Goal: Information Seeking & Learning: Check status

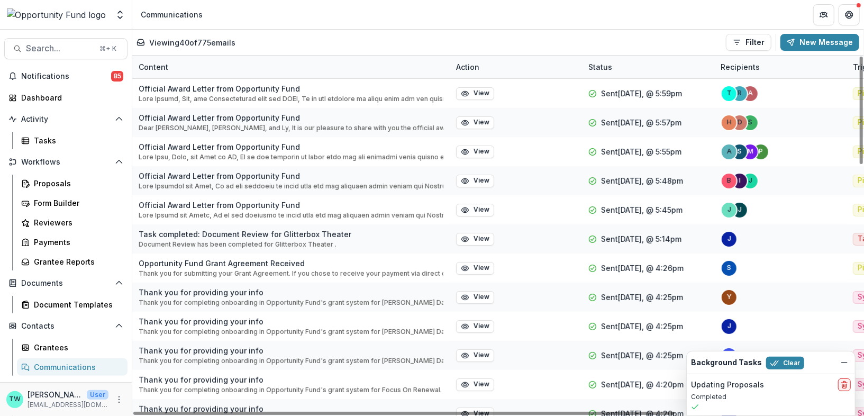
click at [307, 65] on div "Content" at bounding box center [291, 67] width 318 height 23
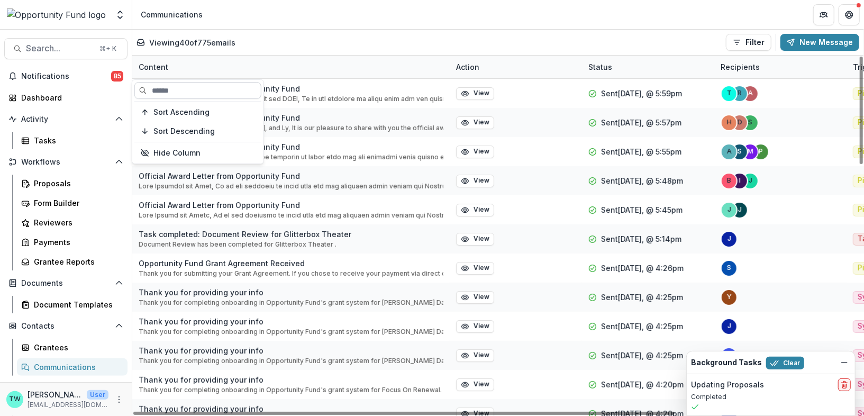
click at [219, 89] on input at bounding box center [197, 90] width 127 height 17
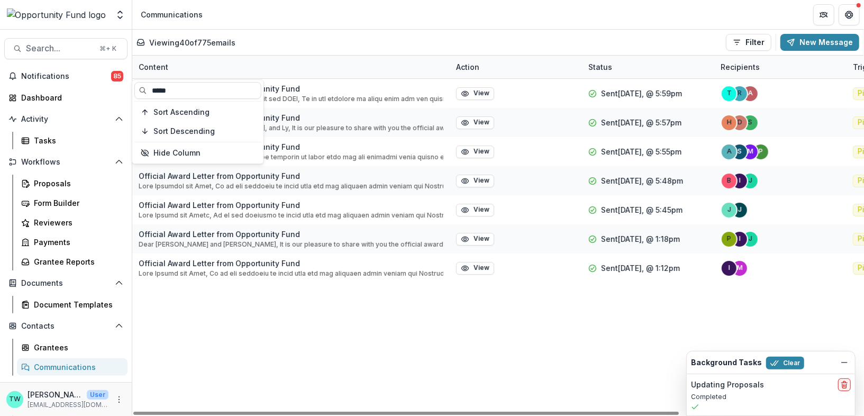
type input "*****"
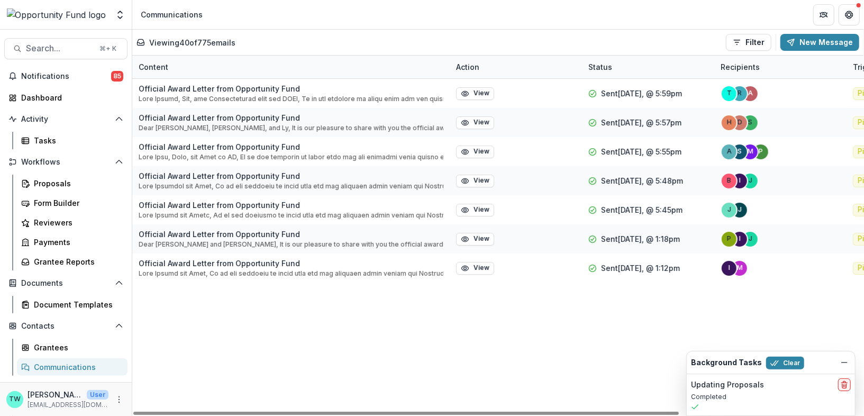
click at [382, 32] on div "Viewing 40 of 775 emails Filter Draft Sent New Message" at bounding box center [497, 42] width 731 height 25
click at [784, 360] on button "Clear" at bounding box center [785, 363] width 38 height 13
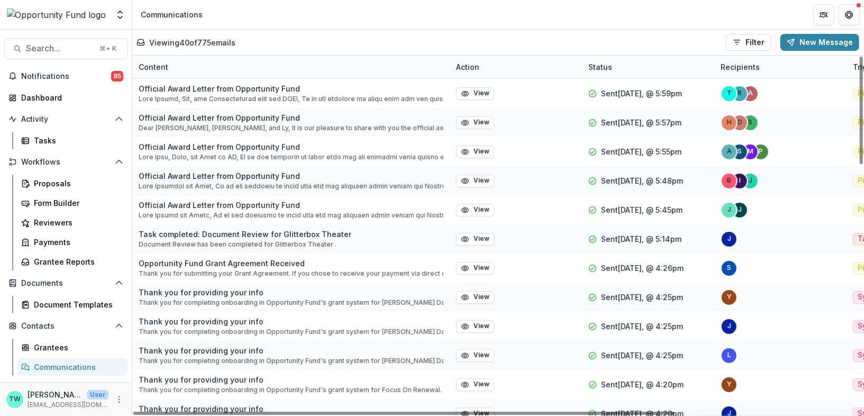
click at [186, 66] on div "Content" at bounding box center [291, 67] width 318 height 23
click at [329, 32] on div "Viewing 40 of 775 emails Filter Draft Sent New Message" at bounding box center [497, 42] width 731 height 25
click at [214, 66] on div "Content" at bounding box center [291, 67] width 318 height 23
click at [756, 43] on button "Filter" at bounding box center [749, 42] width 46 height 17
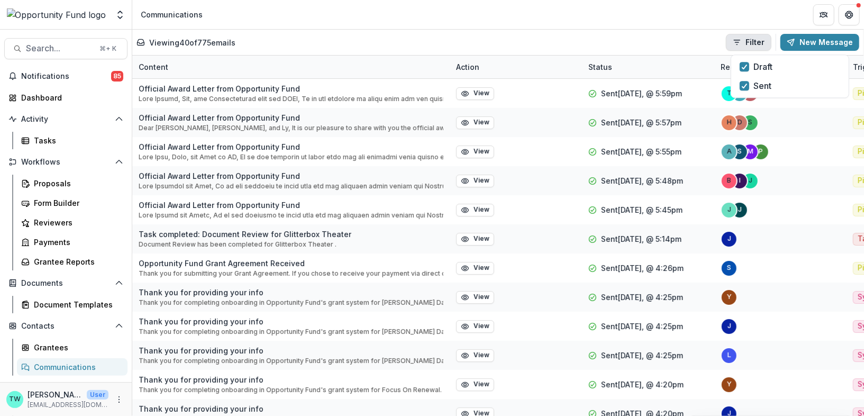
click at [756, 43] on button "Filter" at bounding box center [749, 42] width 46 height 17
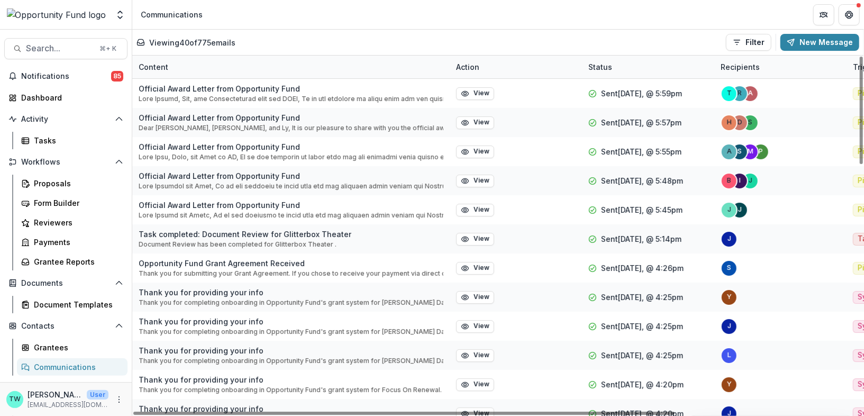
click at [202, 63] on div "Content" at bounding box center [291, 67] width 318 height 23
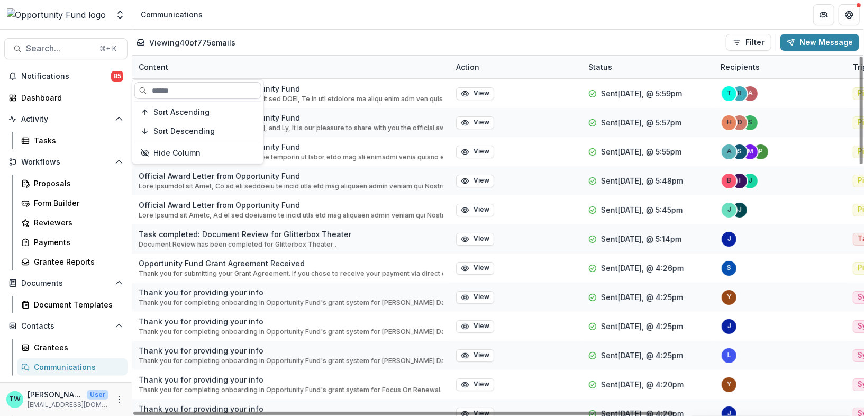
click at [177, 88] on input at bounding box center [197, 90] width 127 height 17
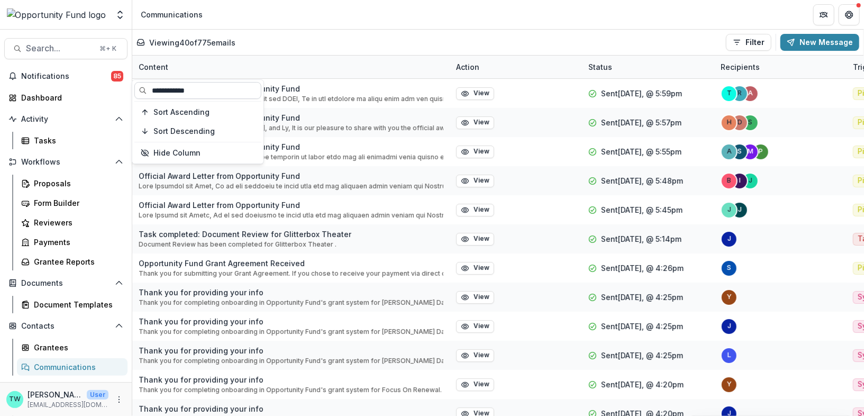
type input "**********"
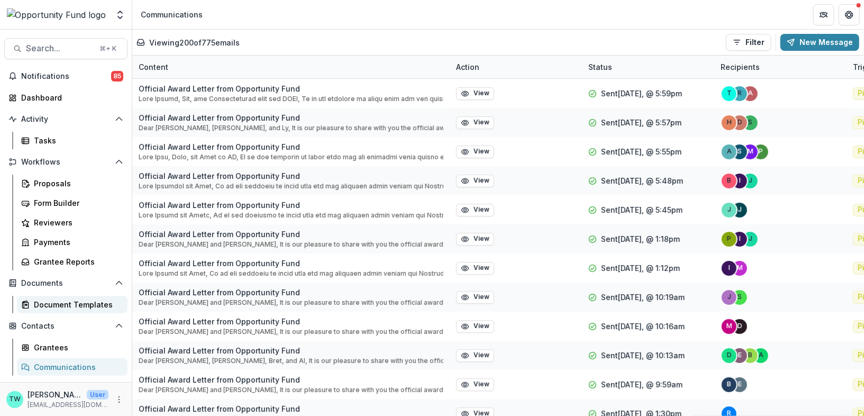
click at [71, 307] on div "Document Templates" at bounding box center [76, 304] width 85 height 11
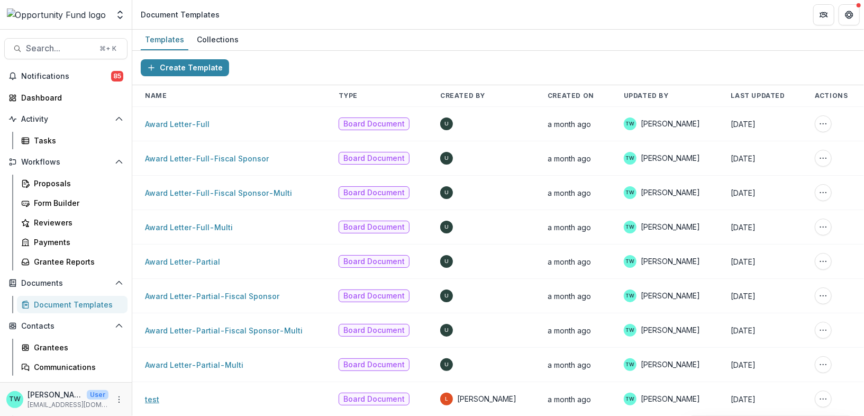
click at [150, 395] on link "test" at bounding box center [152, 399] width 14 height 9
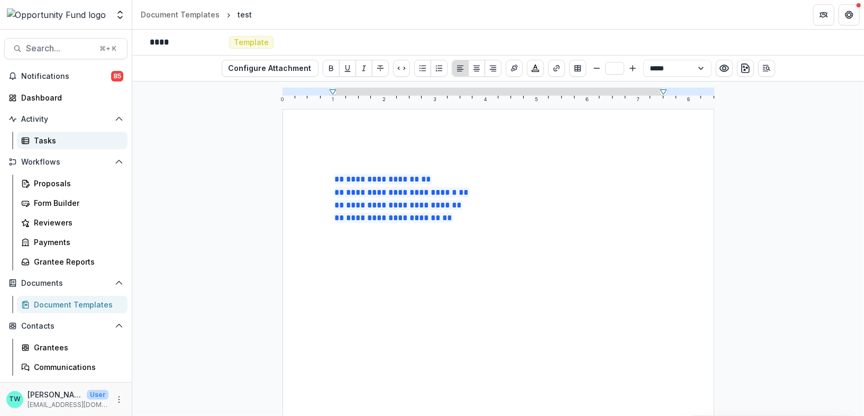
click at [57, 139] on div "Tasks" at bounding box center [76, 140] width 85 height 11
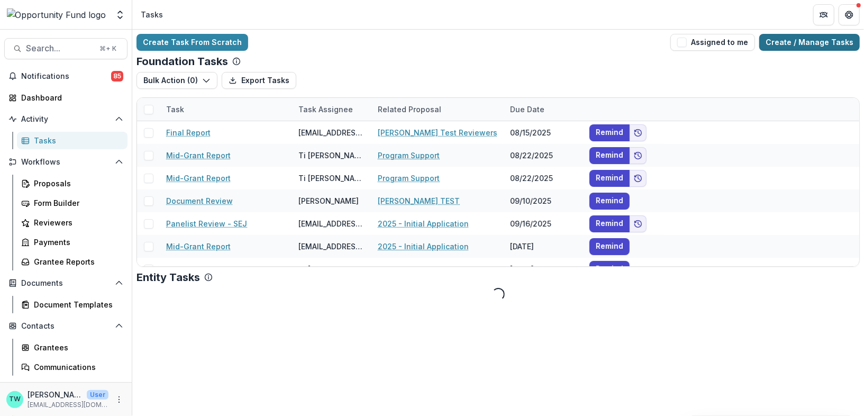
click at [802, 44] on link "Create / Manage Tasks" at bounding box center [809, 42] width 101 height 17
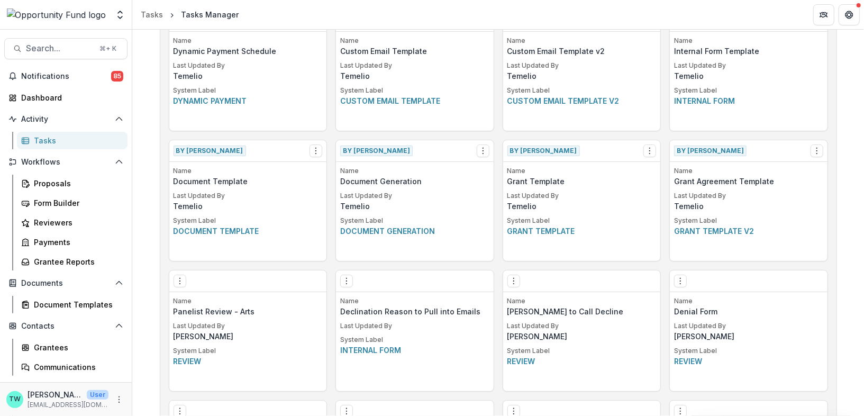
scroll to position [460, 0]
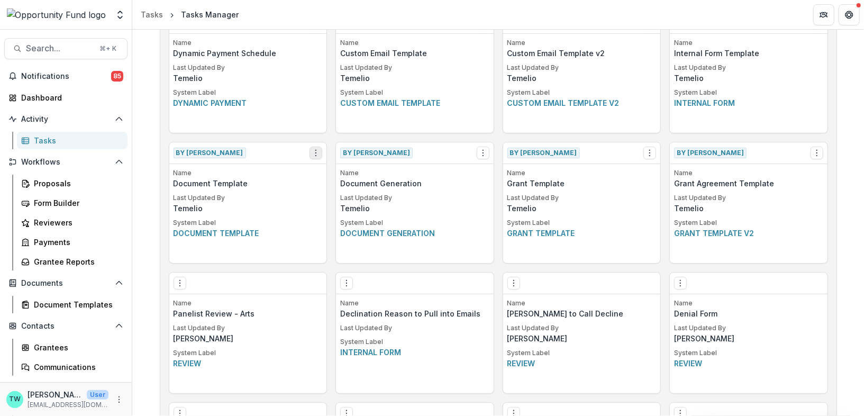
click at [316, 155] on icon "Options" at bounding box center [316, 153] width 8 height 8
click at [340, 174] on link "View" at bounding box center [376, 173] width 130 height 17
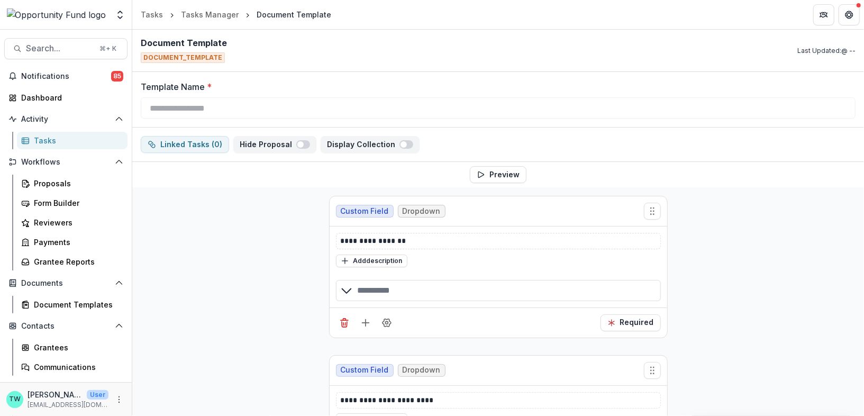
click at [396, 292] on div "button" at bounding box center [498, 290] width 325 height 21
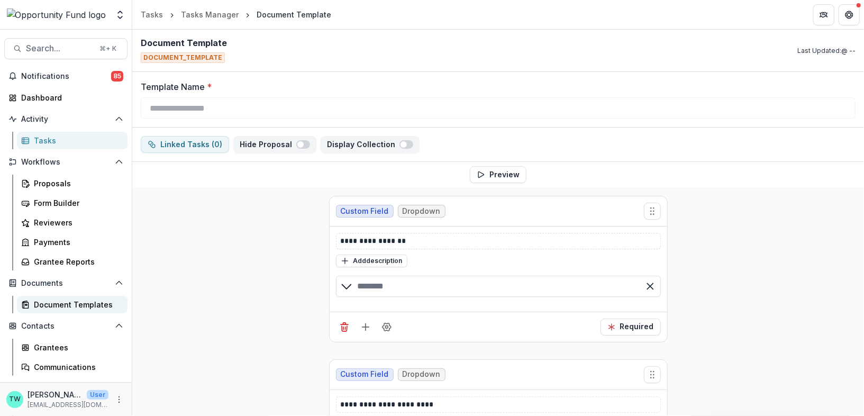
click at [67, 307] on div "Document Templates" at bounding box center [76, 304] width 85 height 11
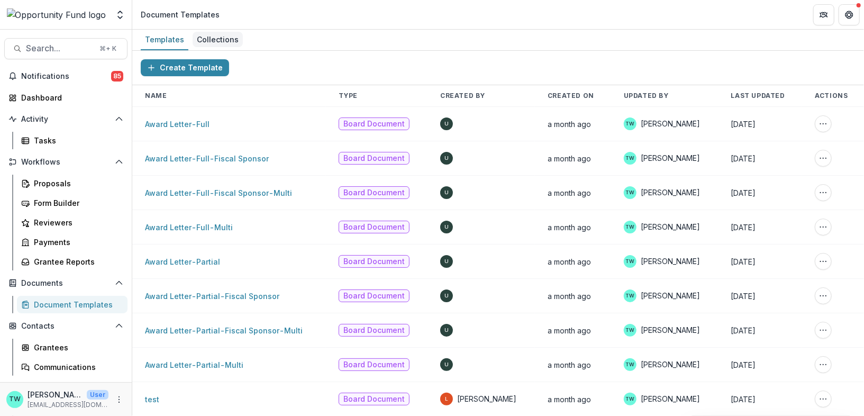
click at [223, 42] on div "Collections" at bounding box center [218, 39] width 50 height 15
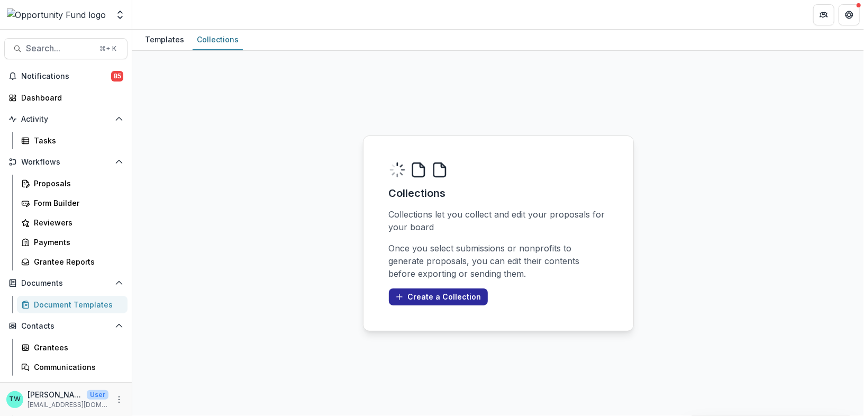
click at [458, 296] on button "Create a Collection" at bounding box center [438, 296] width 99 height 17
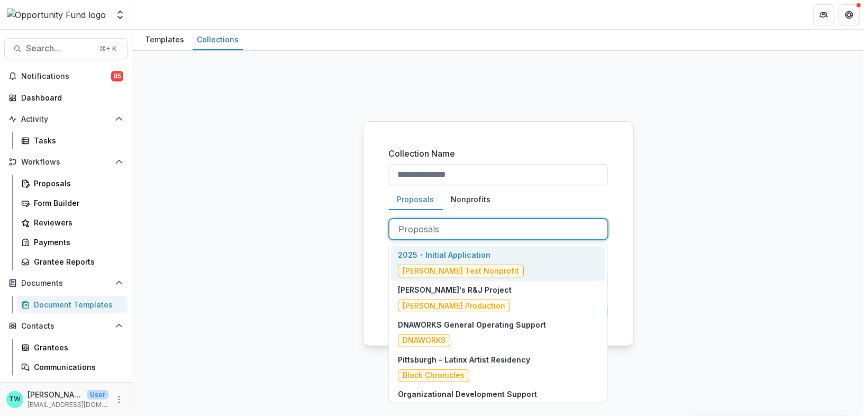
click at [461, 225] on div at bounding box center [498, 229] width 199 height 15
click at [501, 149] on label "Collection Name" at bounding box center [495, 153] width 213 height 13
click at [501, 164] on input "Collection Name" at bounding box center [498, 174] width 219 height 21
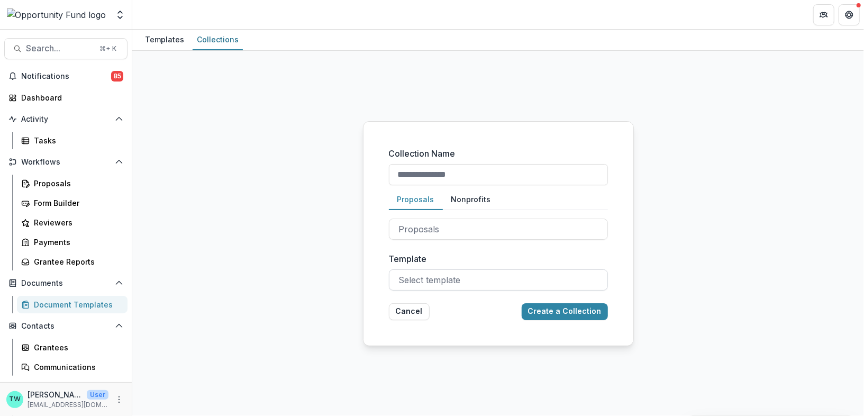
click at [419, 284] on div at bounding box center [498, 280] width 199 height 15
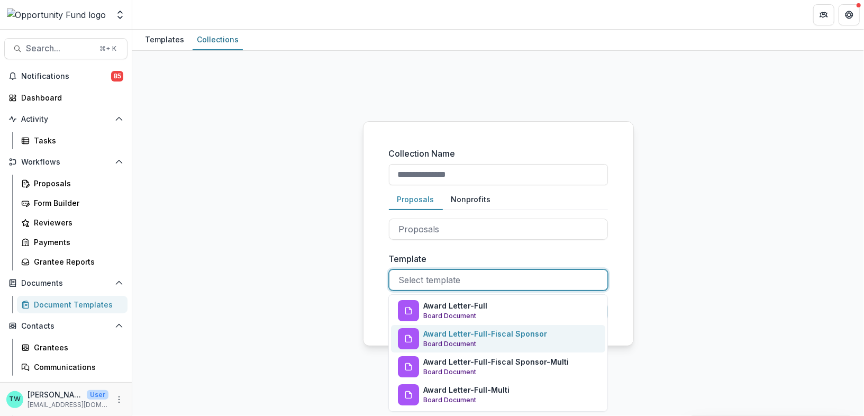
scroll to position [139, 0]
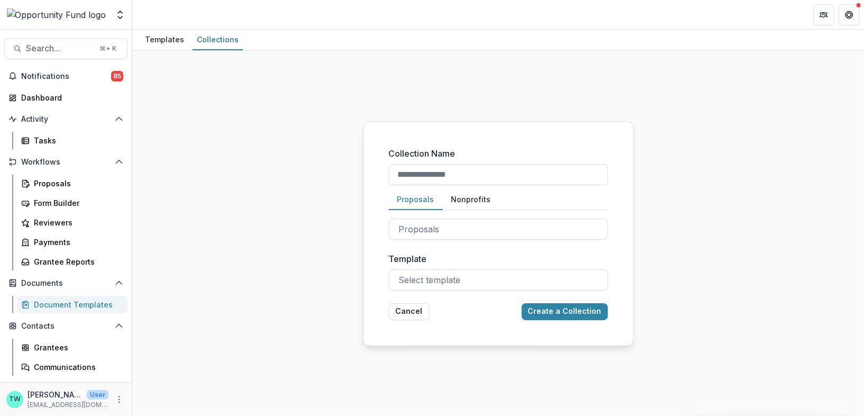
click at [350, 274] on div "Collection Name Proposals Nonprofits Proposals Nonprofits Template Select templ…" at bounding box center [498, 233] width 732 height 365
click at [420, 311] on button "Cancel" at bounding box center [409, 311] width 41 height 17
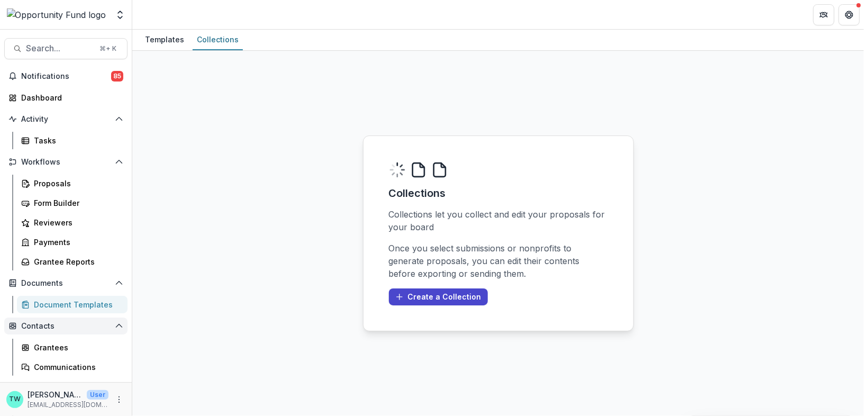
scroll to position [55, 0]
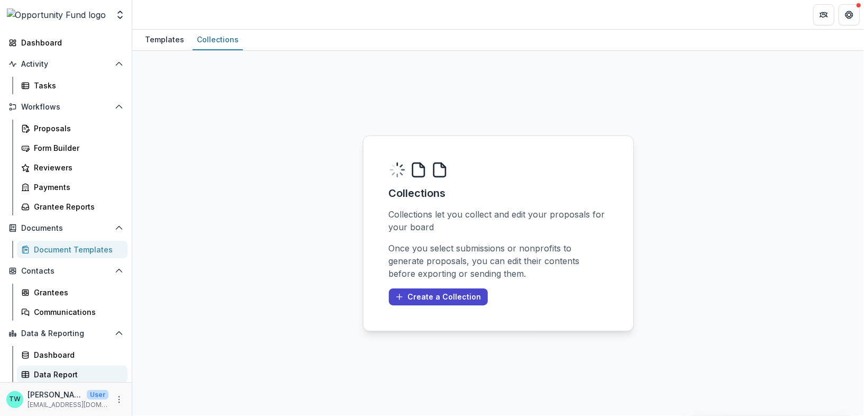
click at [64, 373] on div "Data Report" at bounding box center [76, 374] width 85 height 11
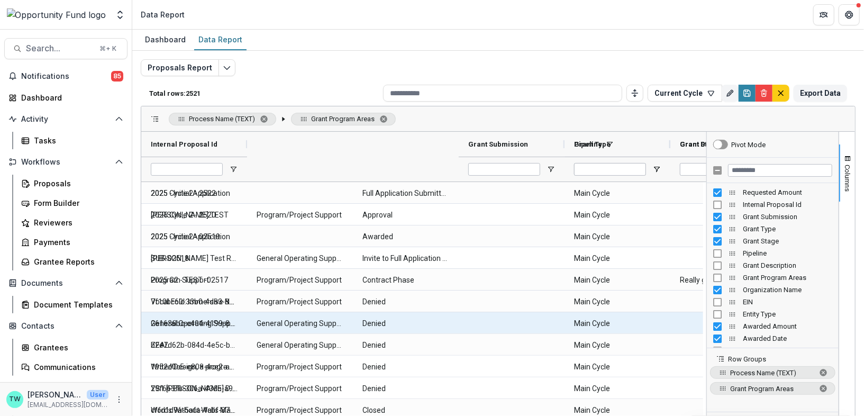
type input "**********"
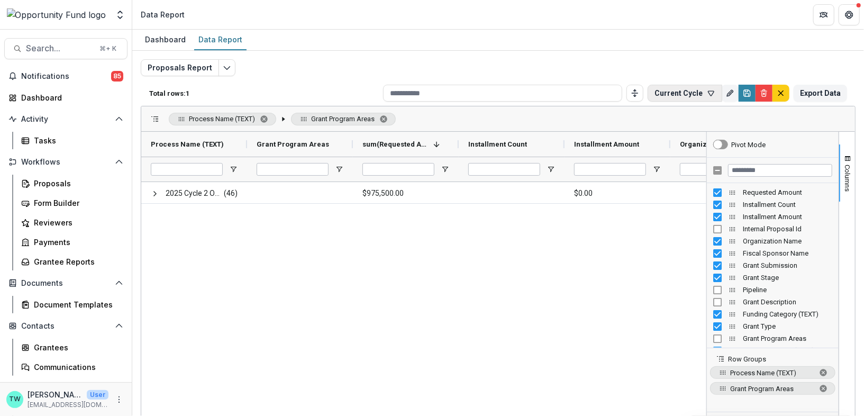
click at [708, 91] on icon "button" at bounding box center [711, 93] width 8 height 8
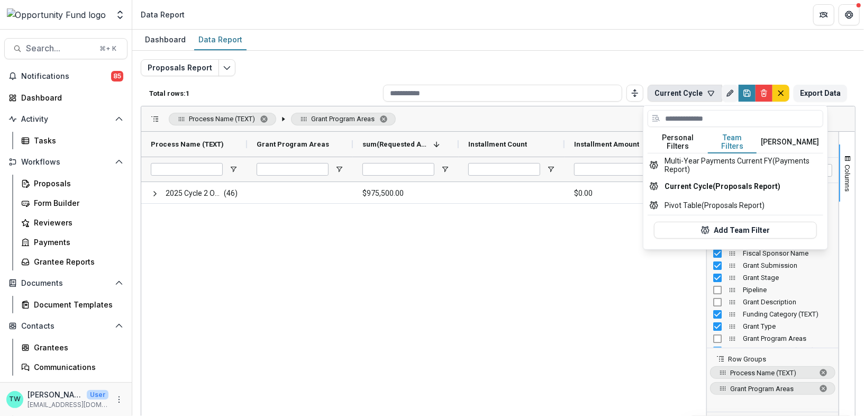
click at [727, 136] on button "Team Filters" at bounding box center [732, 142] width 49 height 22
click at [720, 153] on button "Multi-Year Payments Current FY (Payments Report)" at bounding box center [736, 164] width 176 height 23
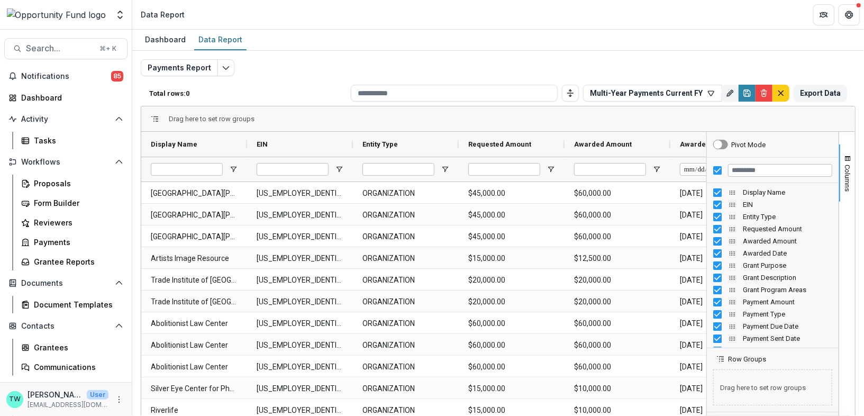
type input "**********"
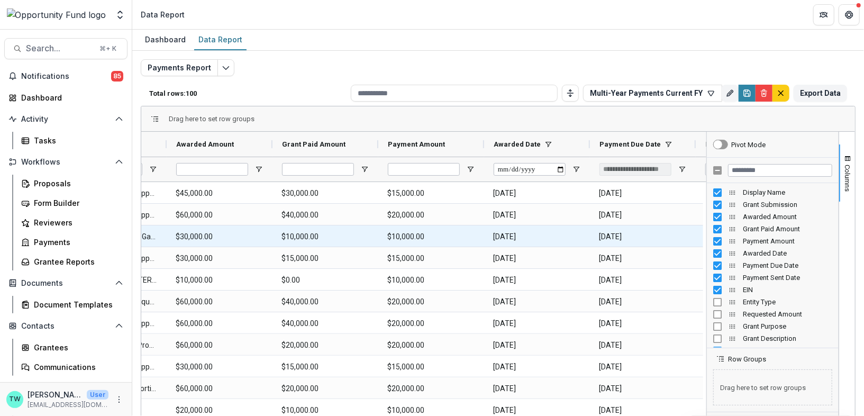
scroll to position [0, 256]
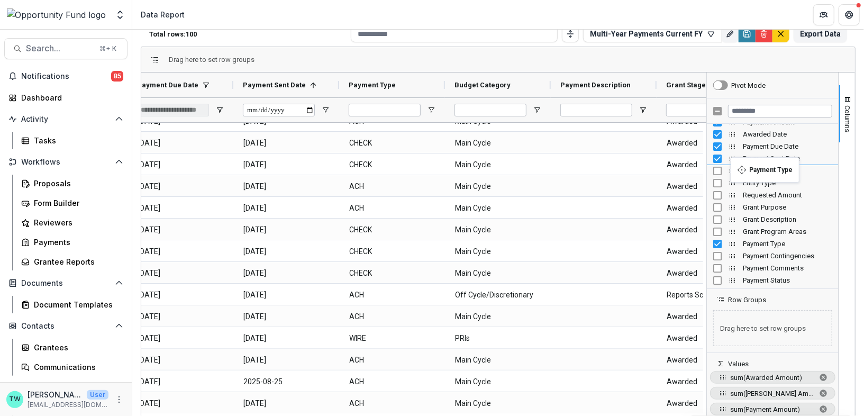
drag, startPoint x: 729, startPoint y: 244, endPoint x: 736, endPoint y: 164, distance: 80.7
drag, startPoint x: 729, startPoint y: 199, endPoint x: 732, endPoint y: 167, distance: 32.0
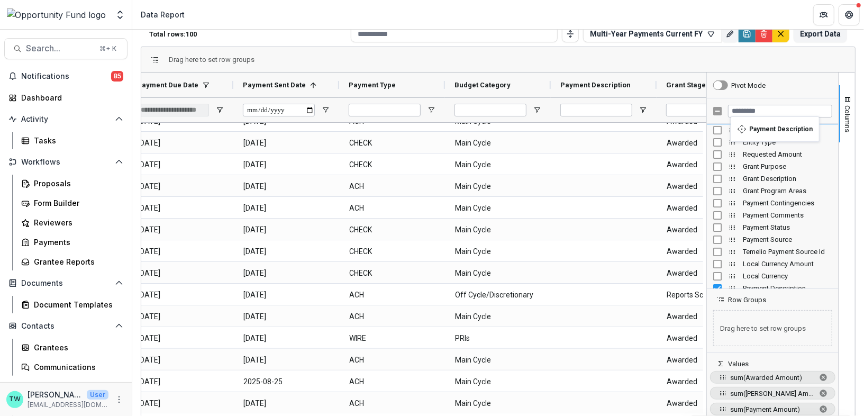
scroll to position [104, 0]
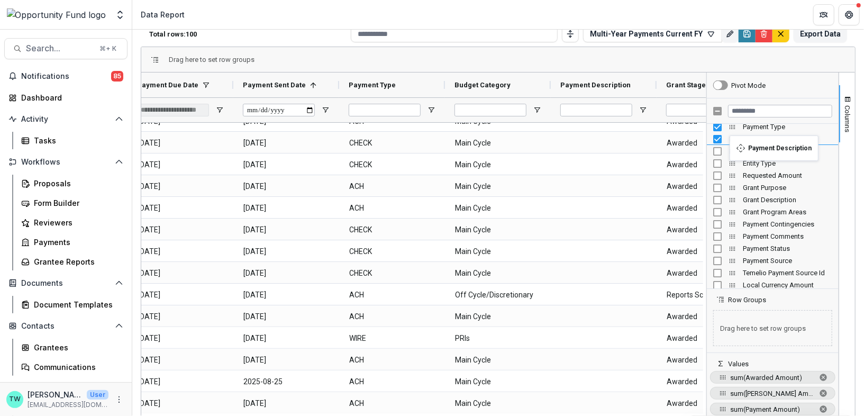
drag, startPoint x: 731, startPoint y: 202, endPoint x: 735, endPoint y: 142, distance: 60.5
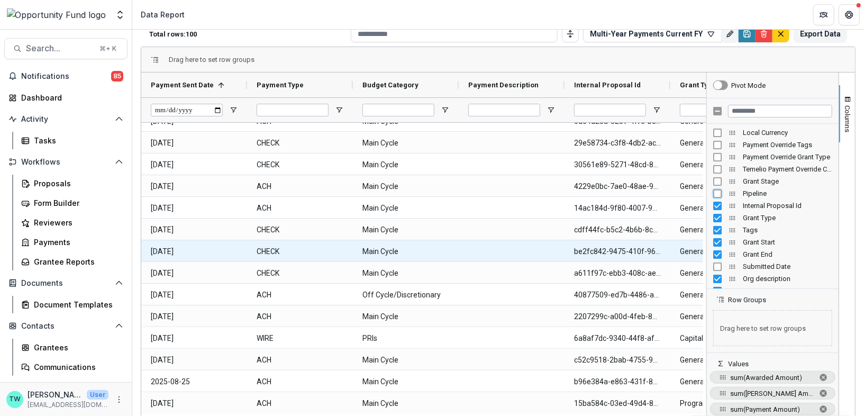
scroll to position [0, 757]
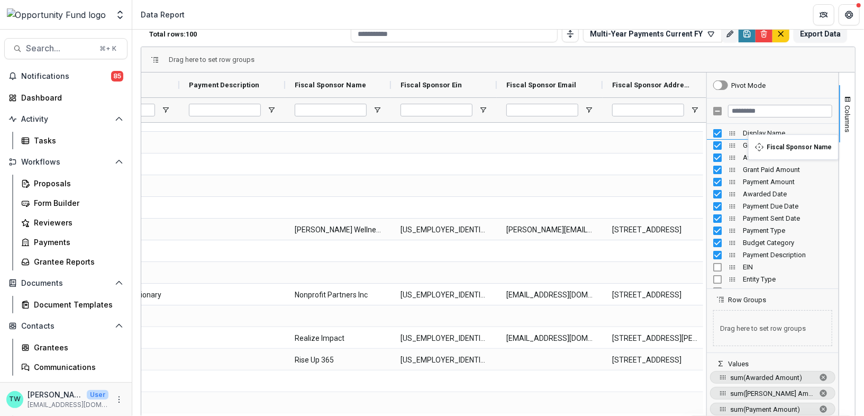
drag, startPoint x: 730, startPoint y: 234, endPoint x: 754, endPoint y: 141, distance: 96.1
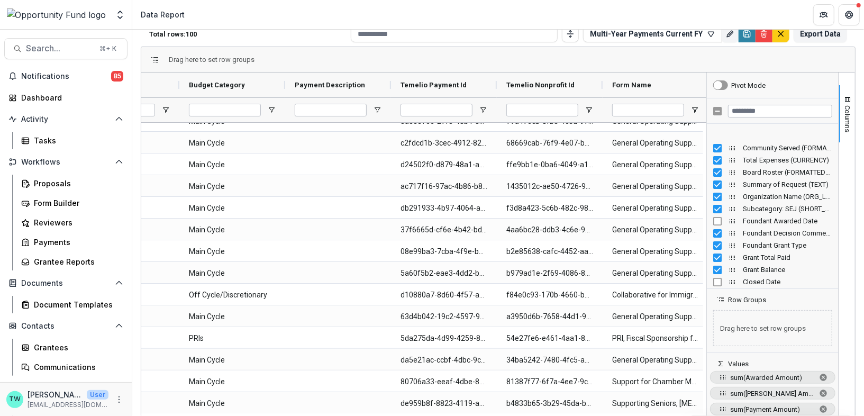
scroll to position [3151, 0]
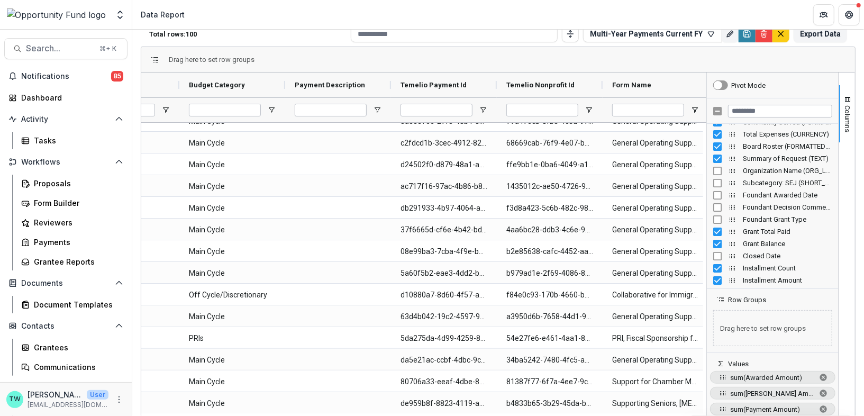
click at [714, 152] on div "Summary of Request (TEXT)" at bounding box center [772, 158] width 119 height 12
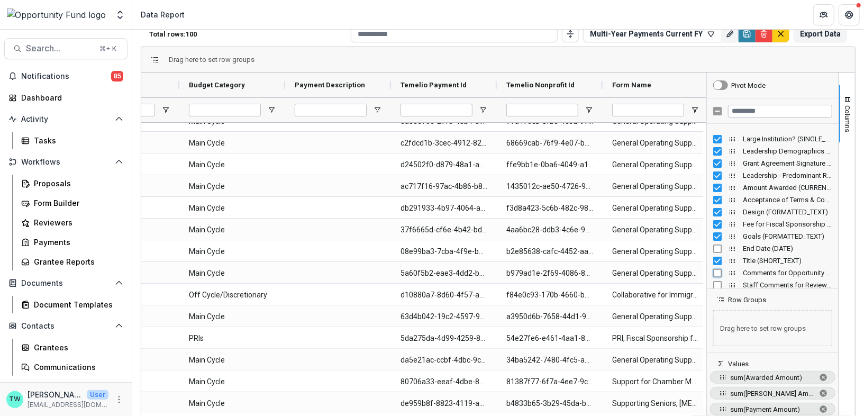
scroll to position [2793, 0]
click at [714, 167] on div "Leadership Demographics - Other Identities (TEXT)" at bounding box center [772, 164] width 119 height 12
click at [714, 158] on div "Leadership Demographics - Other Identities (TEXT)" at bounding box center [772, 164] width 119 height 12
click at [714, 170] on div "Grant Agreement Signature (SHORT_TEXT)" at bounding box center [772, 176] width 119 height 12
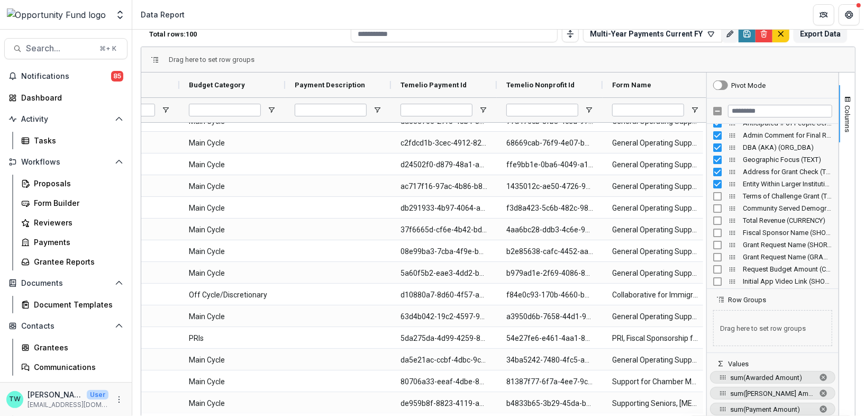
click at [714, 188] on div "Entity Within Larger Institution Contact (TEXT)" at bounding box center [772, 184] width 119 height 12
click at [715, 166] on div "Address for Grant Check (TEXT)" at bounding box center [772, 172] width 119 height 12
click at [715, 167] on div "Sustainability (TEXT)" at bounding box center [772, 173] width 119 height 12
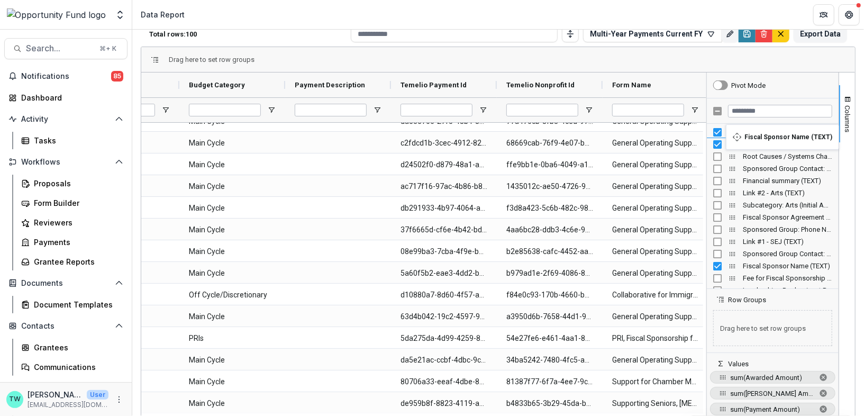
scroll to position [2004, 0]
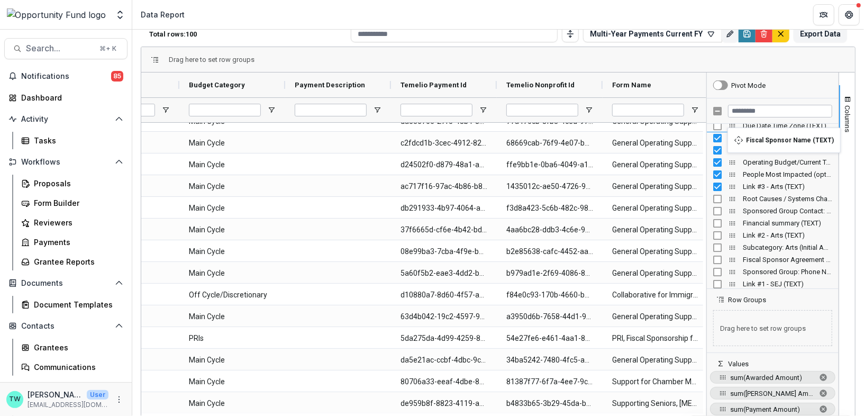
drag, startPoint x: 729, startPoint y: 244, endPoint x: 733, endPoint y: 134, distance: 110.2
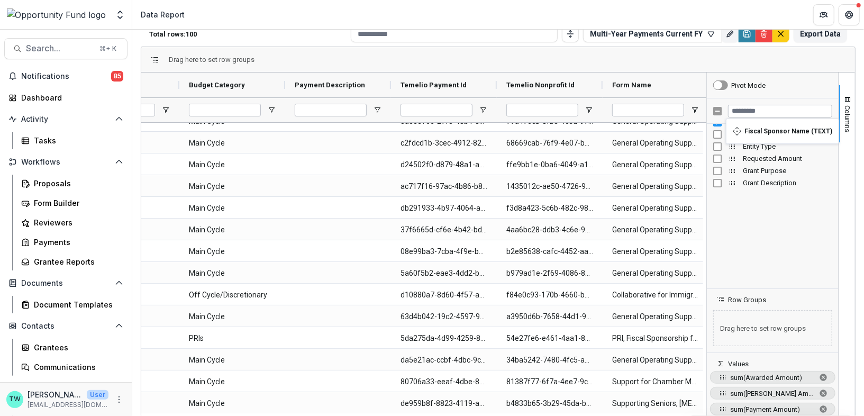
scroll to position [0, 0]
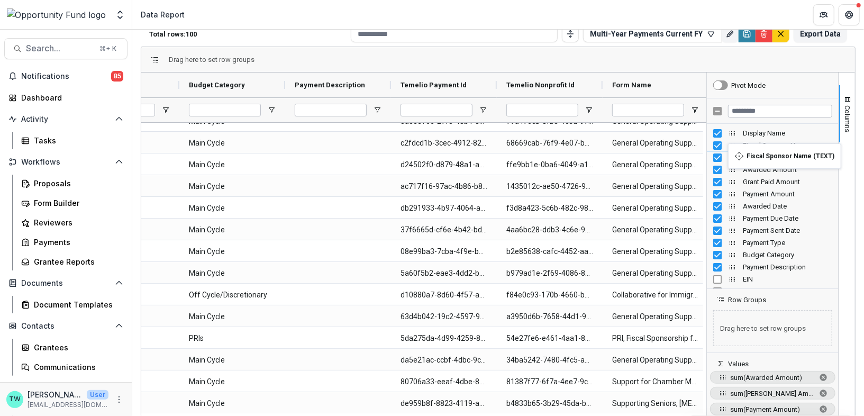
drag, startPoint x: 731, startPoint y: 194, endPoint x: 733, endPoint y: 150, distance: 44.0
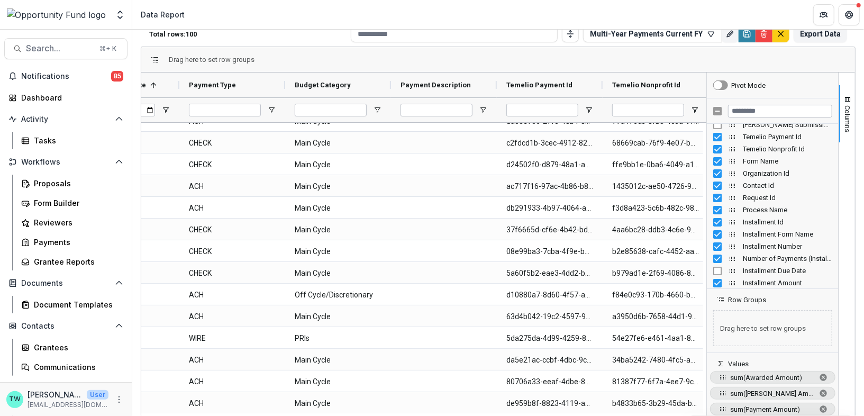
scroll to position [873, 0]
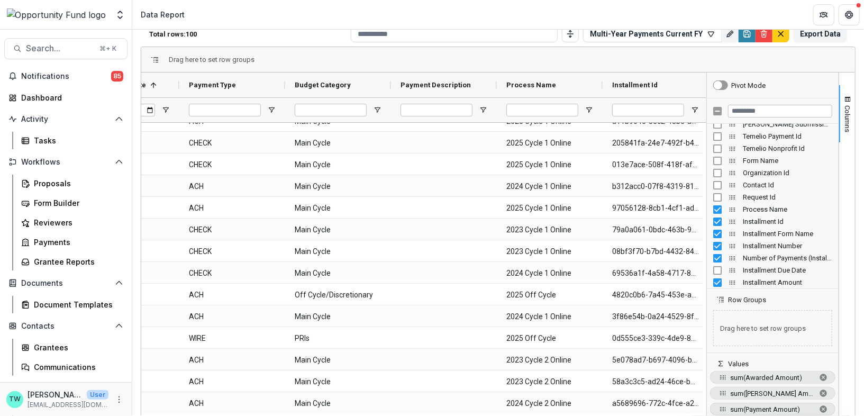
click at [713, 213] on div "Process Name" at bounding box center [772, 209] width 119 height 12
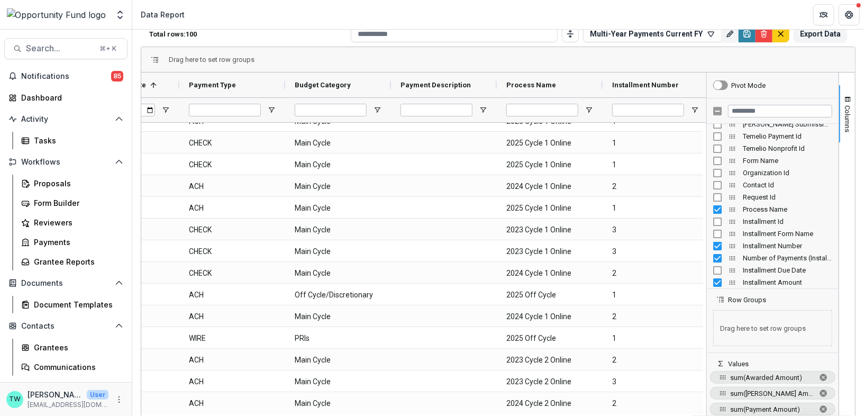
click at [715, 249] on div "Installment Number" at bounding box center [772, 246] width 119 height 12
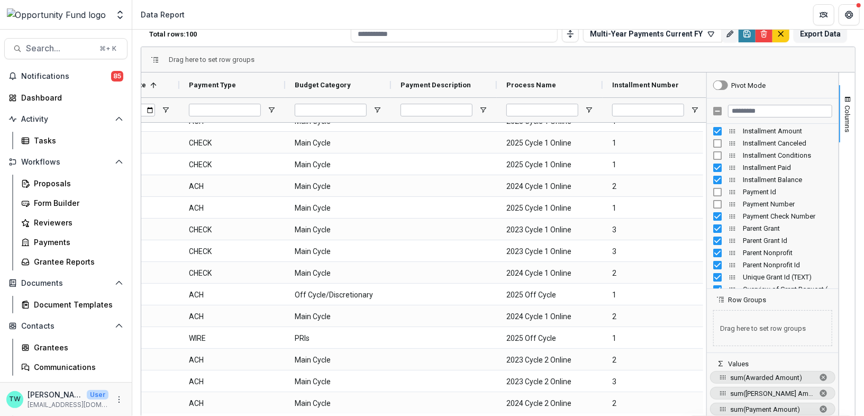
click at [713, 220] on div "Payment Check Number" at bounding box center [772, 216] width 119 height 12
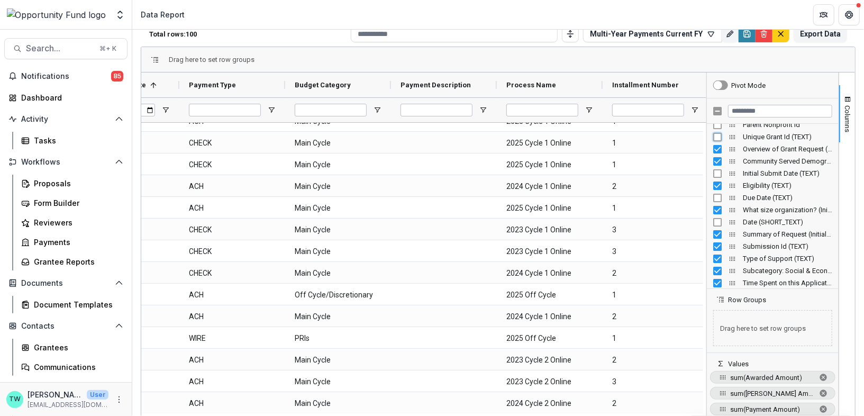
scroll to position [1165, 0]
click at [714, 249] on div "Submission Id (TEXT)" at bounding box center [772, 246] width 119 height 12
click at [715, 252] on div "Type of Support (TEXT)" at bounding box center [772, 258] width 119 height 12
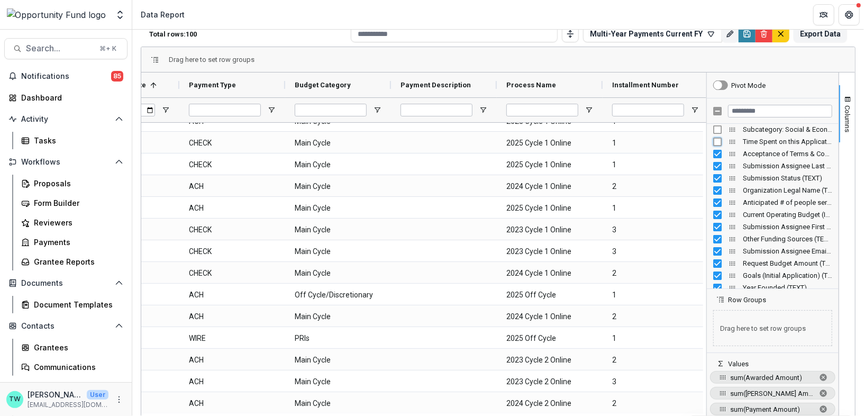
scroll to position [1307, 0]
click at [714, 217] on div "Current Operating Budget (Initial Application) (TEXT)" at bounding box center [772, 213] width 119 height 12
click at [714, 241] on div "Greater Pittsburgh Community (Initial Application) (TEXT)" at bounding box center [772, 237] width 119 height 12
click at [715, 286] on div at bounding box center [773, 287] width 126 height 3
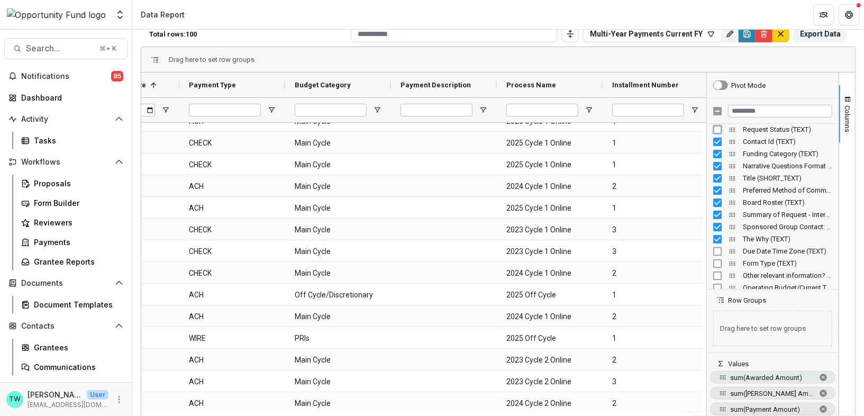
scroll to position [1887, 0]
click at [714, 222] on div "Summary of Request - Internal (TEXT)" at bounding box center [772, 218] width 119 height 12
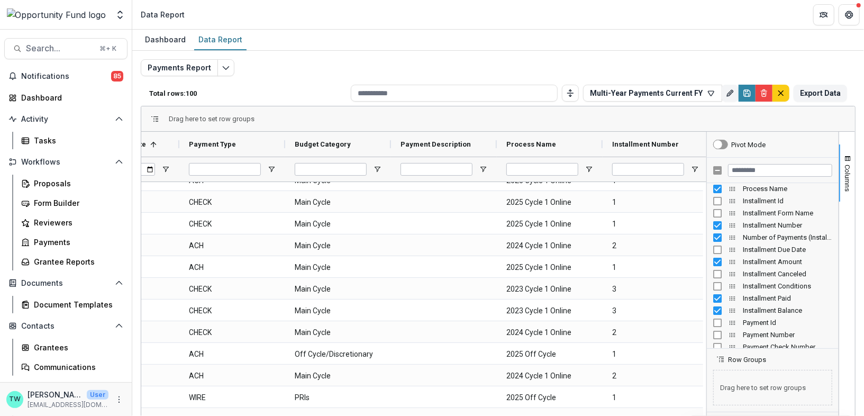
scroll to position [959, 0]
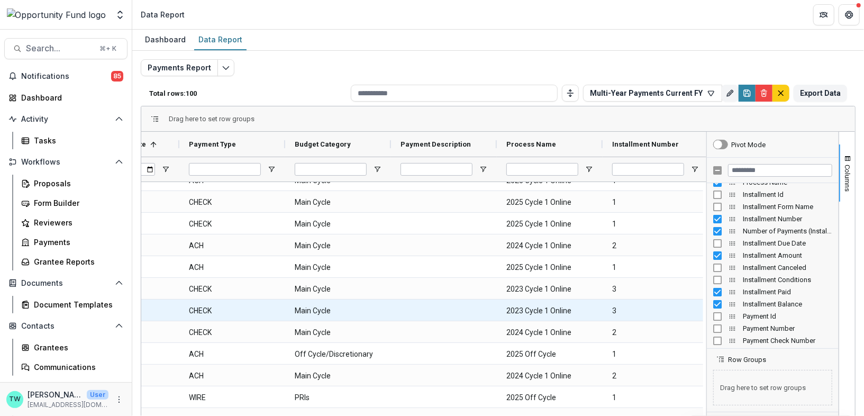
click at [518, 304] on Name-6331 "2023 Cycle 1 Online" at bounding box center [549, 311] width 87 height 22
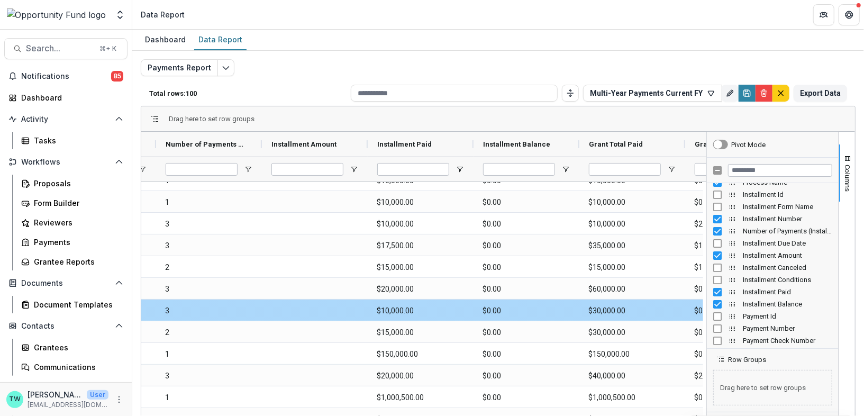
scroll to position [0, 1658]
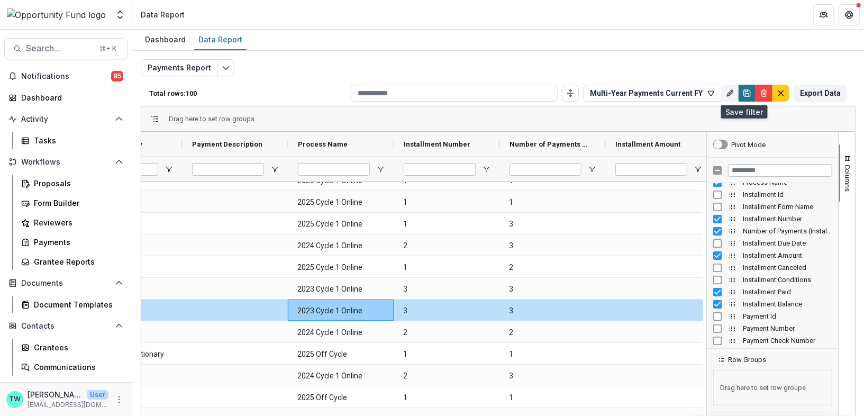
click at [746, 94] on icon "Save" at bounding box center [748, 95] width 4 height 3
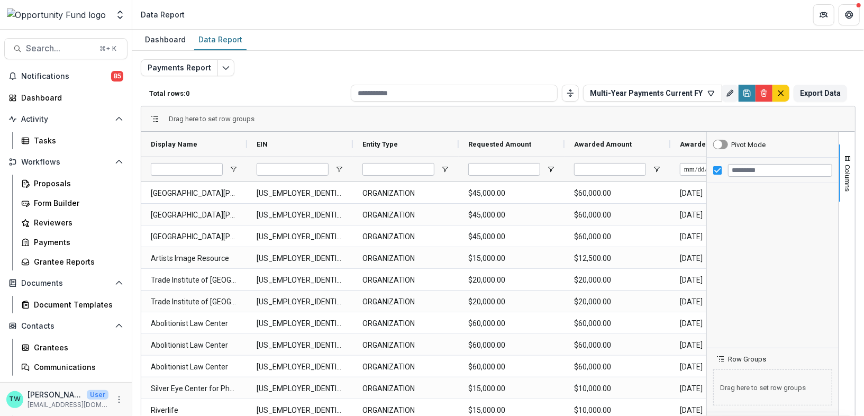
type input "**********"
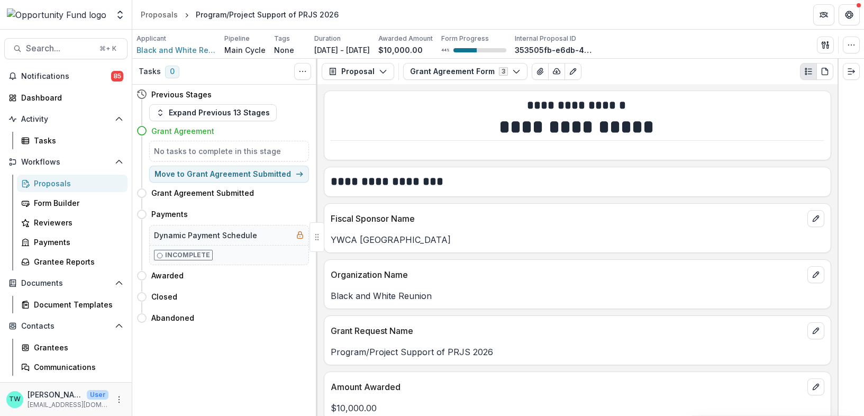
click at [59, 184] on div "Proposals" at bounding box center [76, 183] width 85 height 11
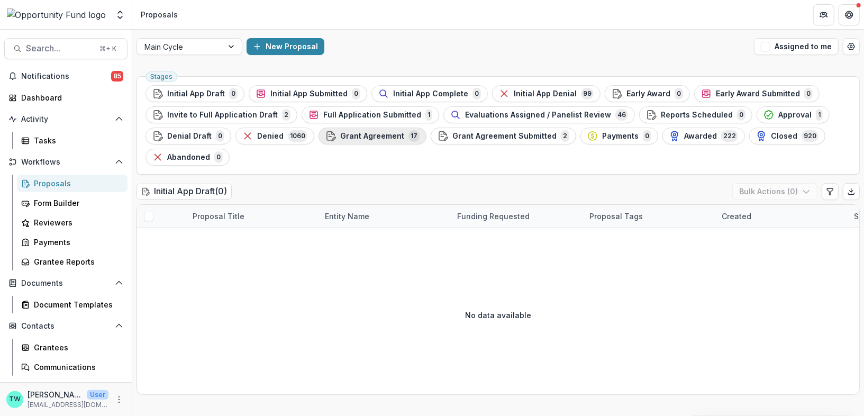
click at [386, 138] on span "Grant Agreement" at bounding box center [372, 136] width 64 height 9
click at [366, 214] on div "Entity Name" at bounding box center [347, 216] width 57 height 11
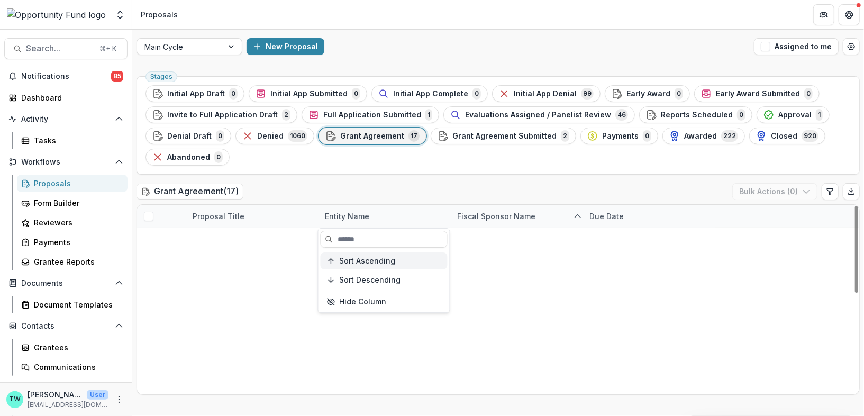
click at [359, 262] on span "Sort Ascending" at bounding box center [368, 261] width 56 height 9
click at [372, 183] on div "Grant Agreement ( 17 ) Bulk Actions ( 0 )" at bounding box center [498, 193] width 723 height 21
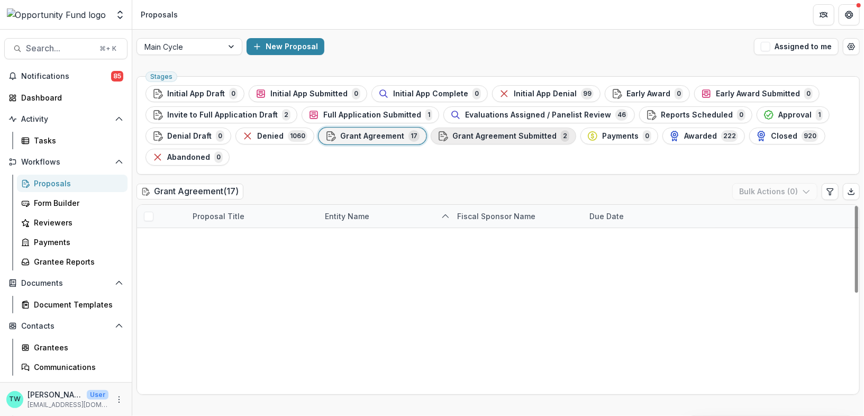
click at [498, 136] on span "Grant Agreement Submitted" at bounding box center [504, 136] width 104 height 9
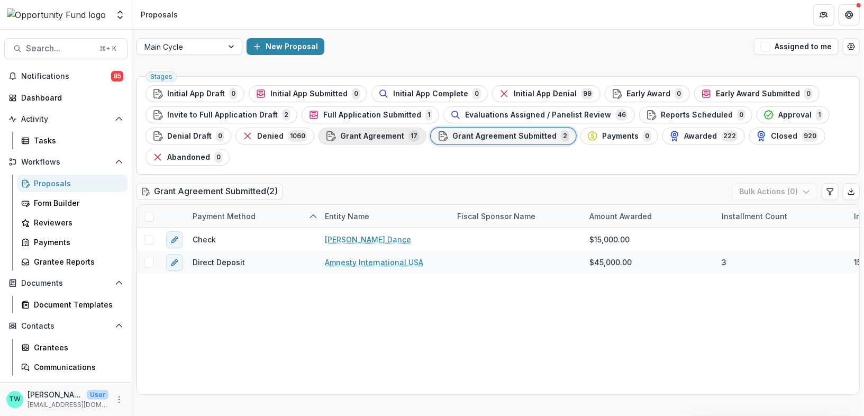
click at [370, 137] on span "Grant Agreement" at bounding box center [372, 136] width 64 height 9
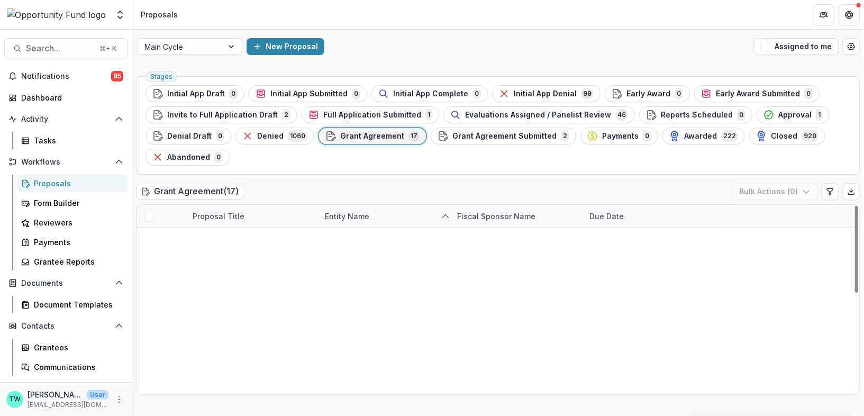
scroll to position [220, 0]
